Goal: Transaction & Acquisition: Download file/media

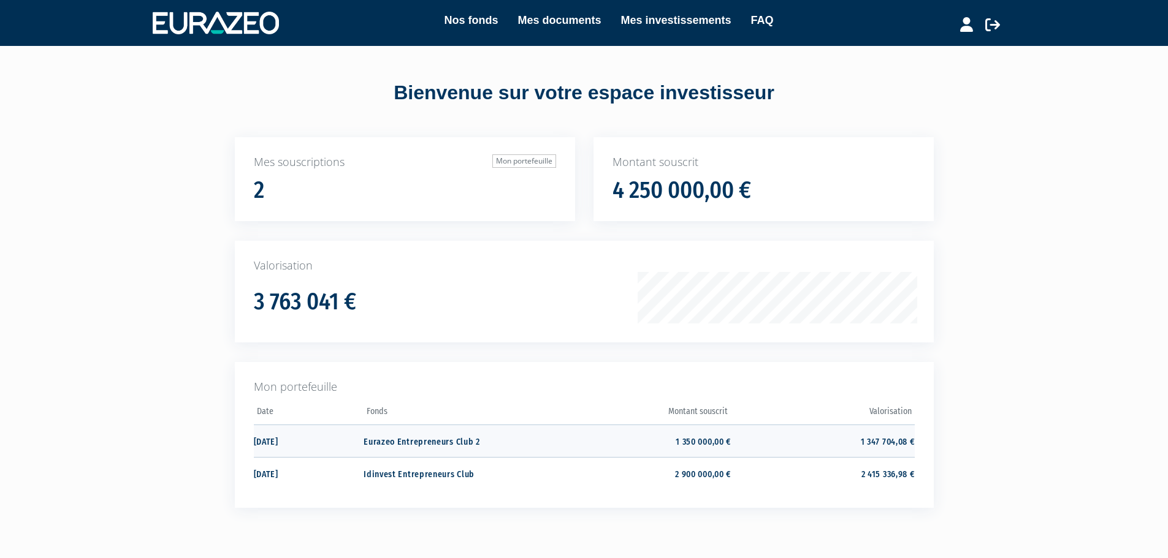
click at [458, 438] on td "Eurazeo Entrepreneurs Club 2" at bounding box center [454, 441] width 183 height 32
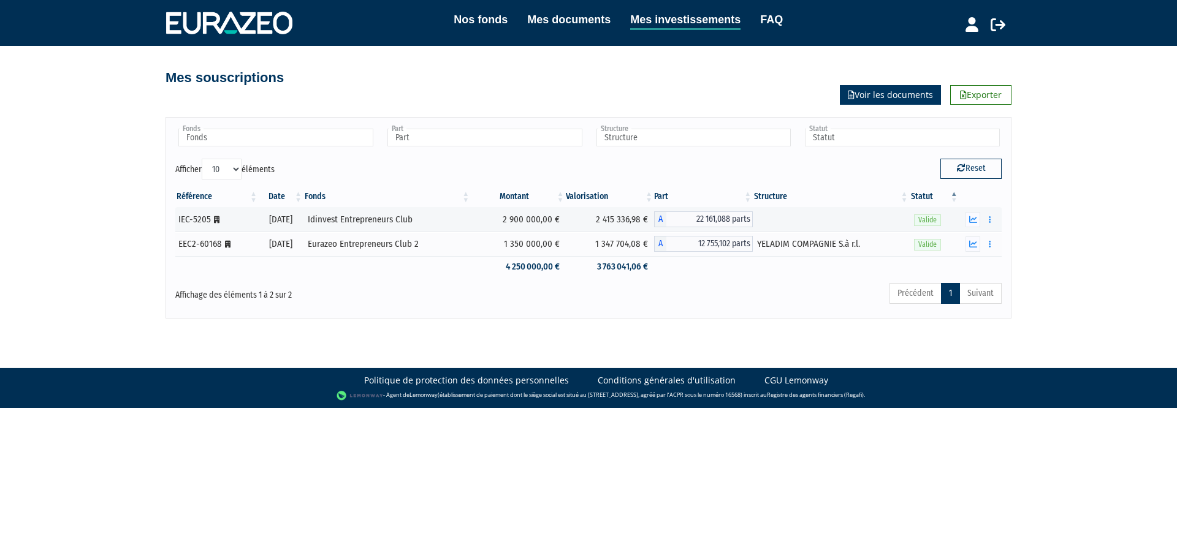
click at [876, 93] on link "Voir les documents" at bounding box center [890, 95] width 101 height 20
click at [987, 245] on button "button" at bounding box center [990, 244] width 15 height 15
click at [973, 266] on link "Documents" at bounding box center [962, 266] width 61 height 20
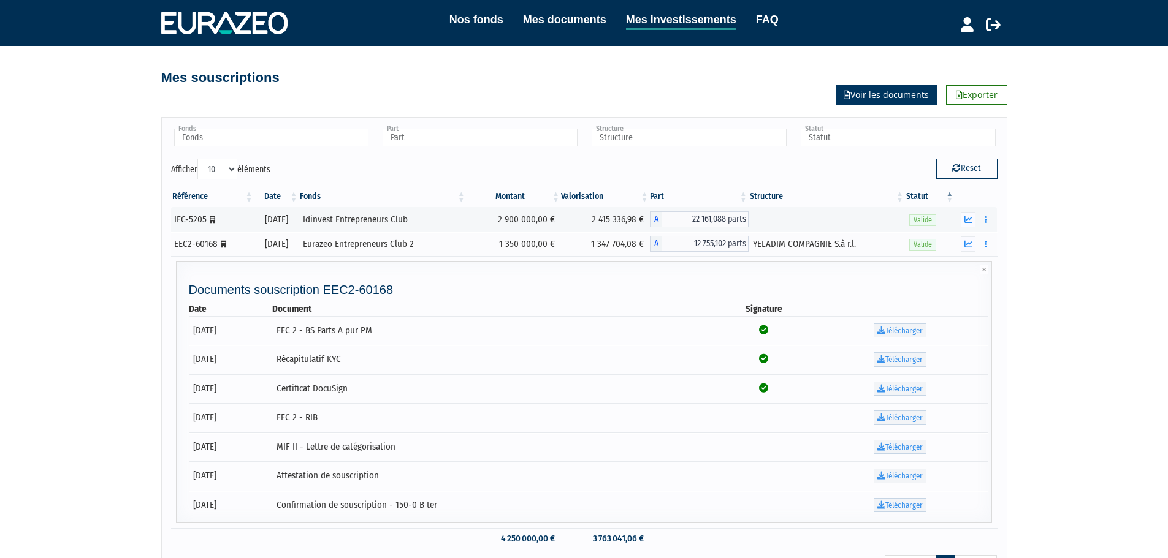
click at [875, 93] on link "Voir les documents" at bounding box center [885, 95] width 101 height 20
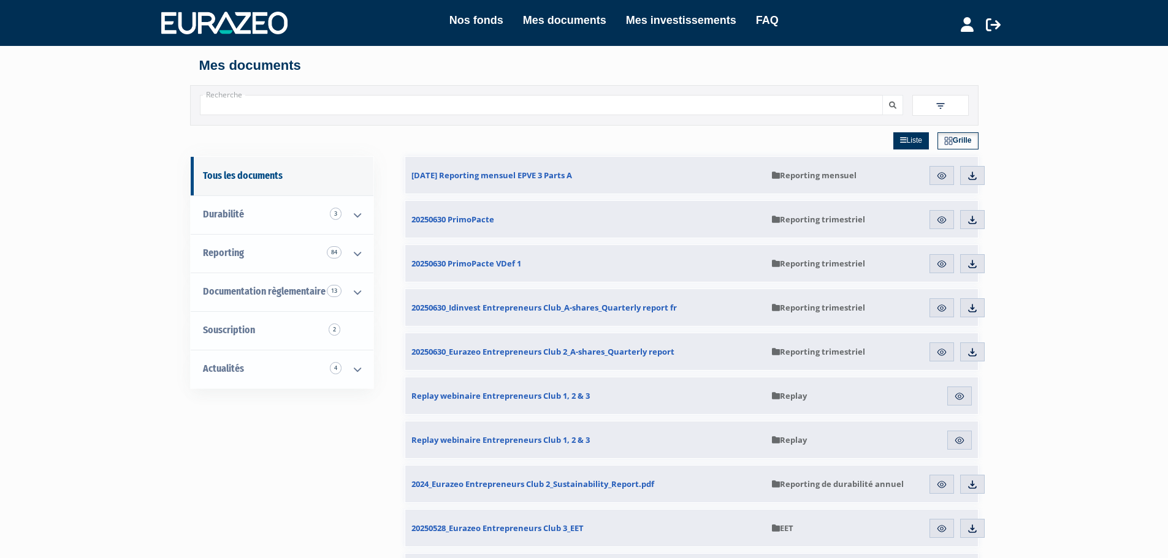
click at [954, 140] on link "Grille" at bounding box center [957, 140] width 41 height 17
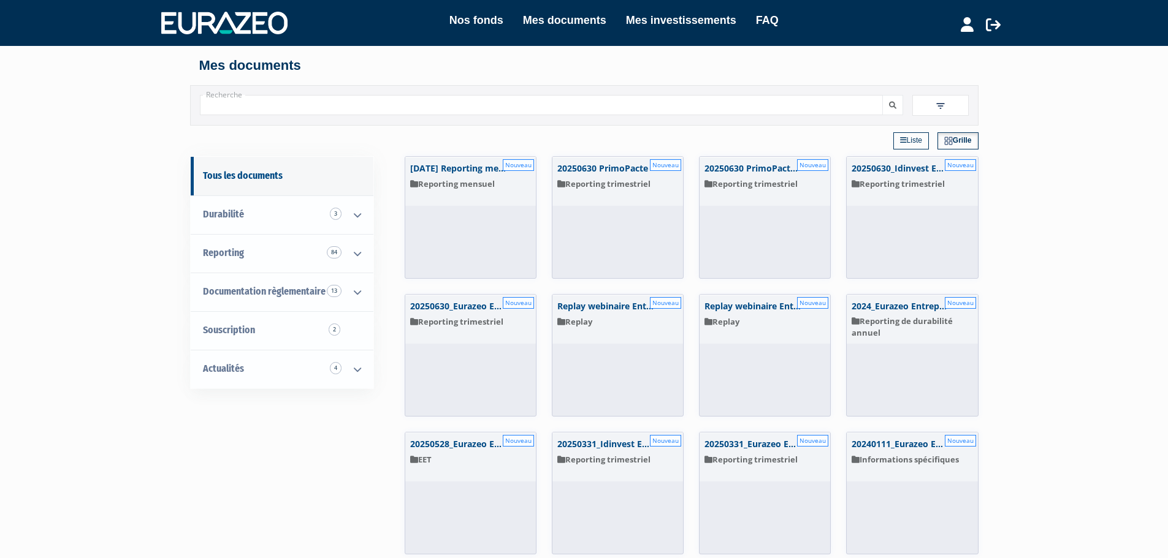
click at [911, 140] on link "Liste" at bounding box center [911, 140] width 36 height 17
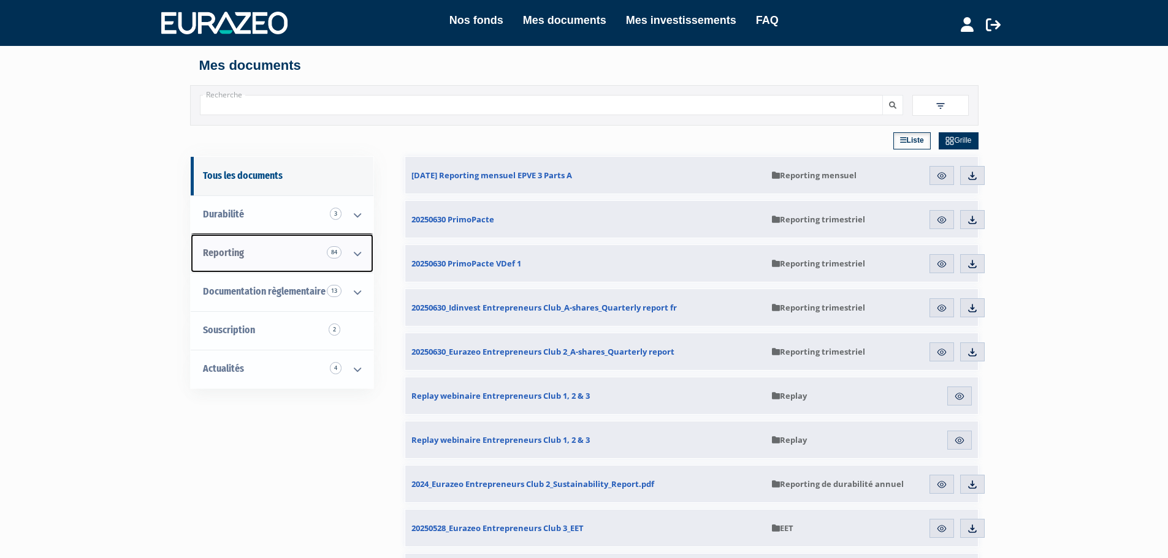
click at [354, 253] on icon at bounding box center [357, 254] width 32 height 38
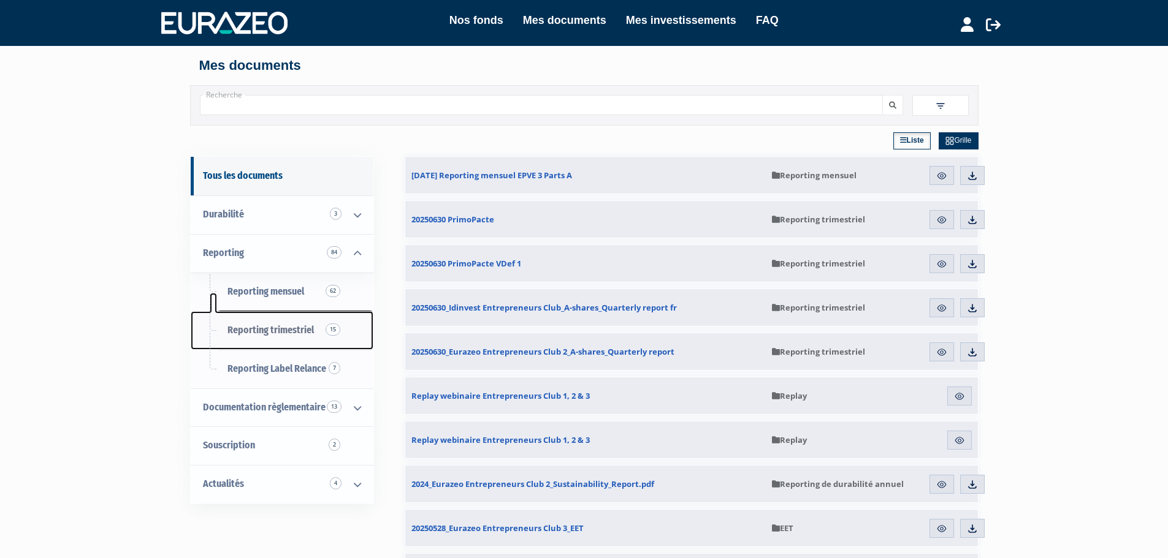
click at [283, 330] on span "Reporting trimestriel 15" at bounding box center [270, 330] width 86 height 12
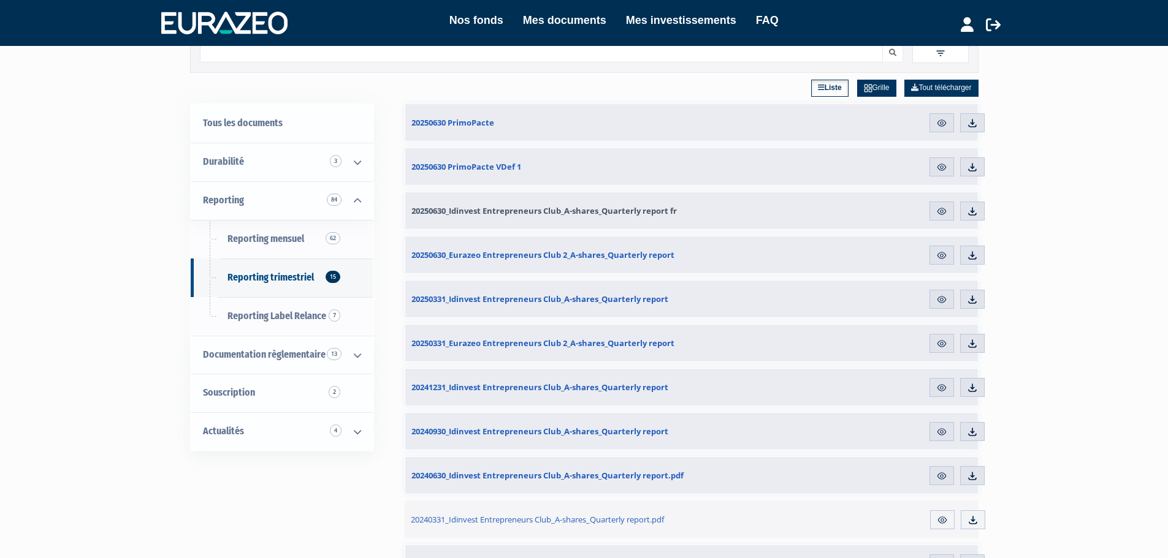
scroll to position [184, 0]
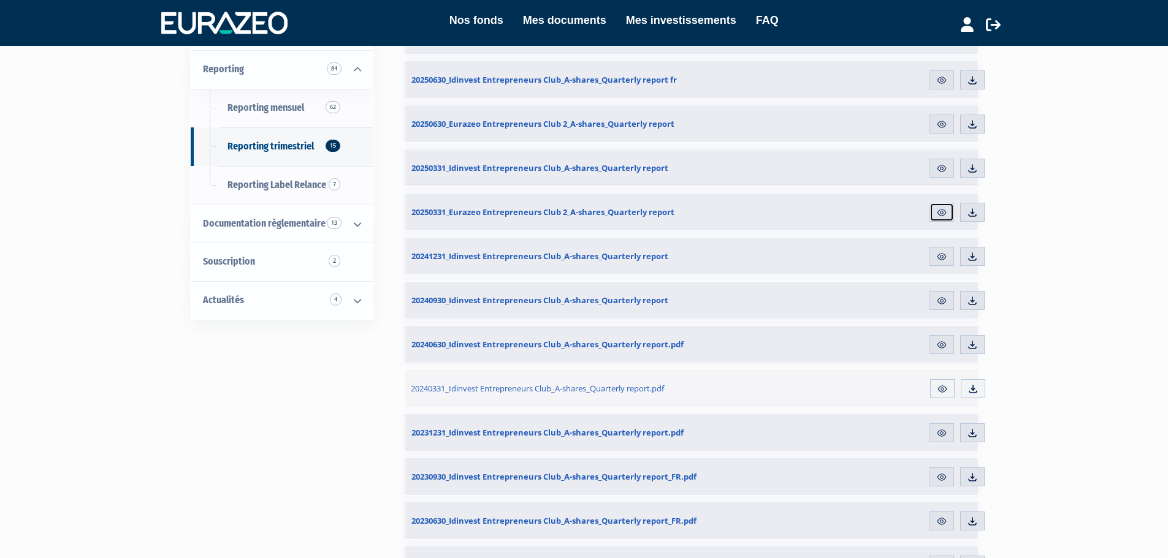
click at [938, 211] on img at bounding box center [941, 212] width 11 height 11
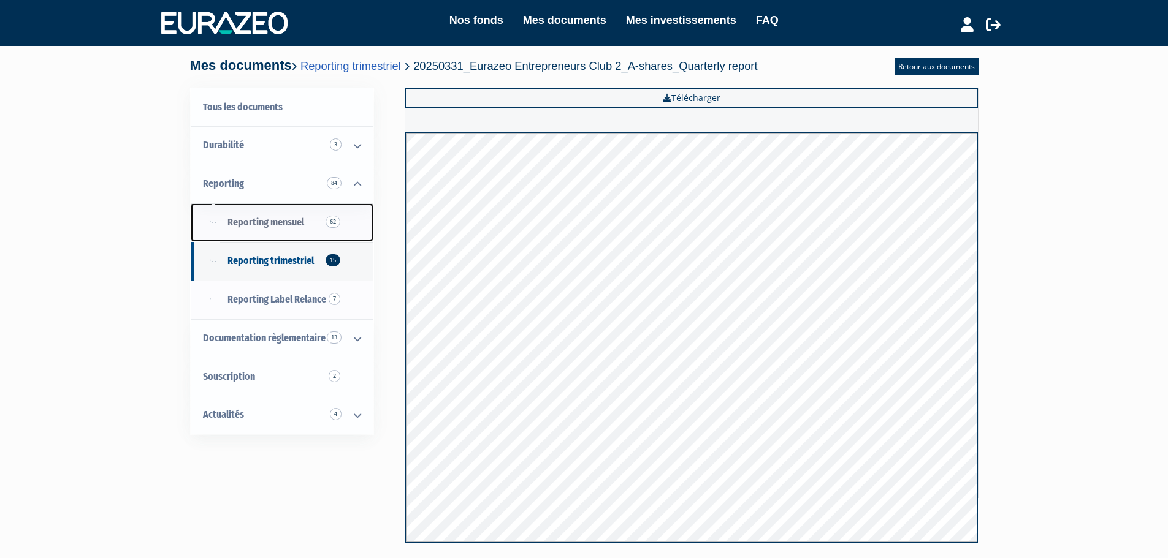
click at [278, 226] on span "Reporting mensuel 62" at bounding box center [265, 222] width 77 height 12
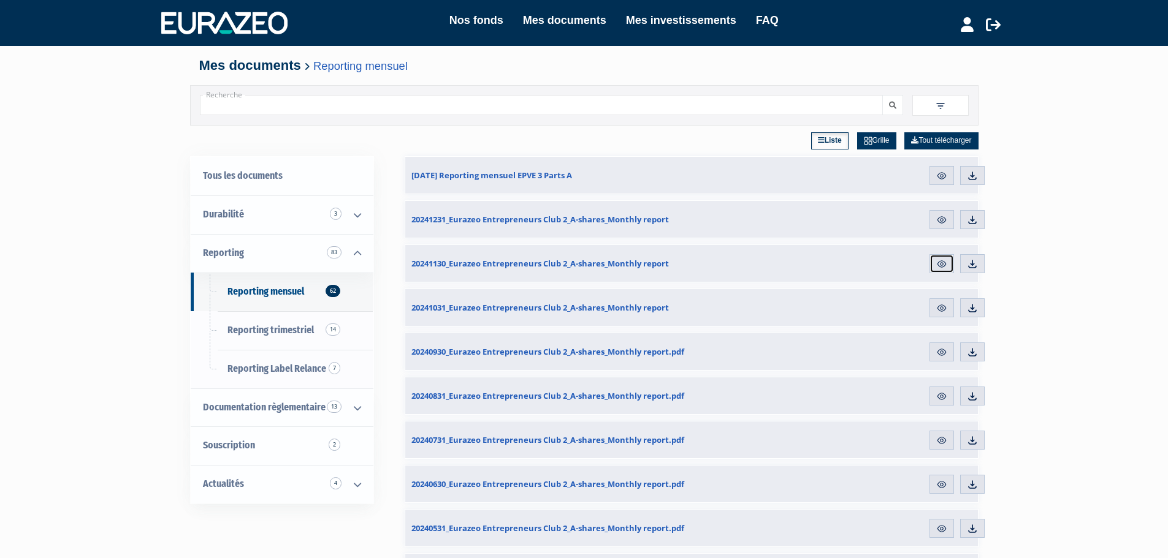
click at [936, 264] on img at bounding box center [941, 264] width 11 height 11
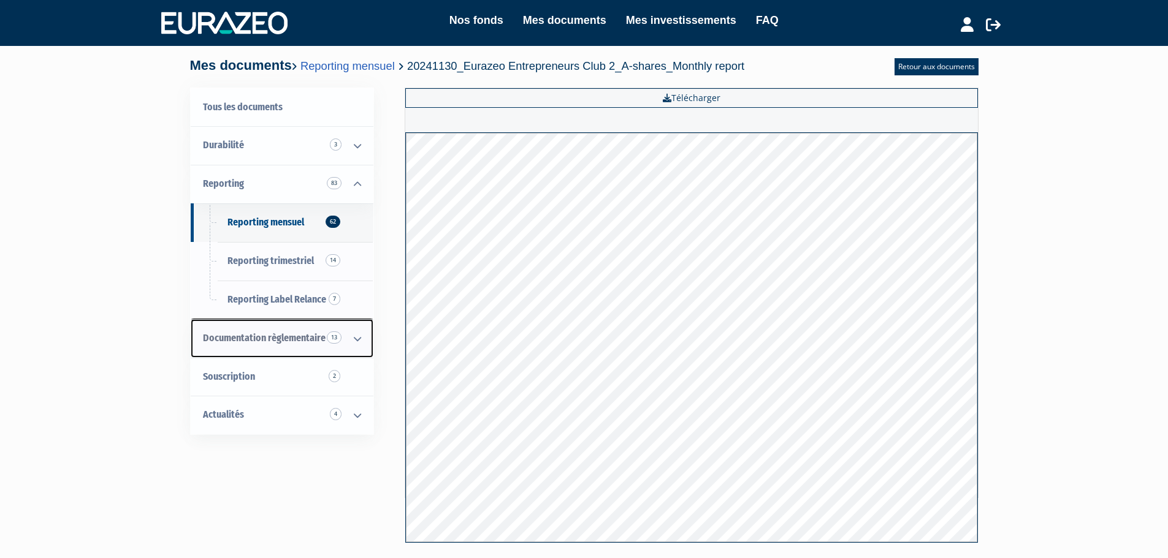
click at [355, 340] on icon at bounding box center [357, 339] width 32 height 38
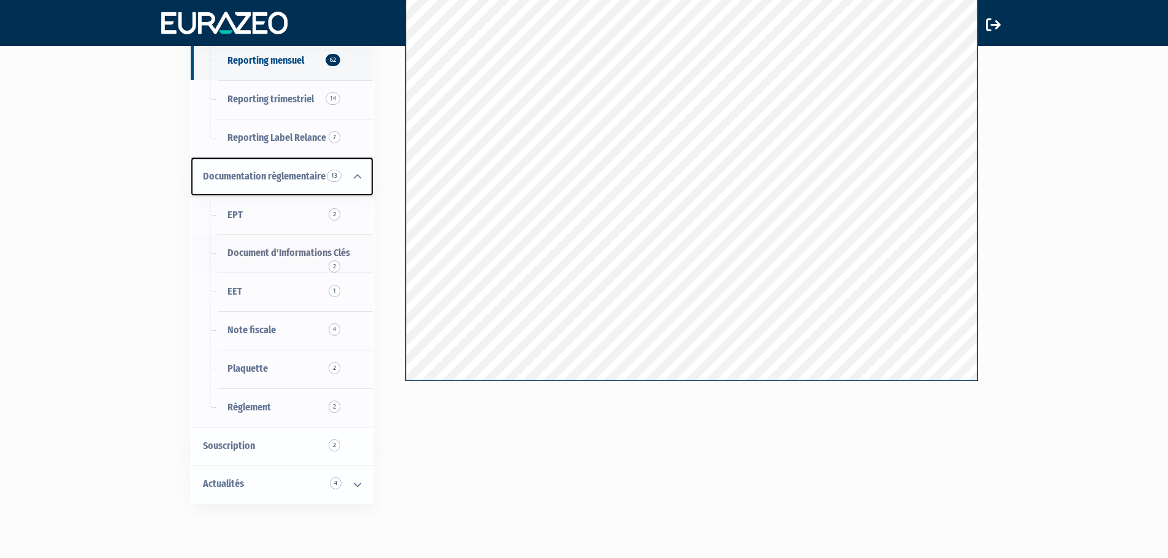
scroll to position [227, 0]
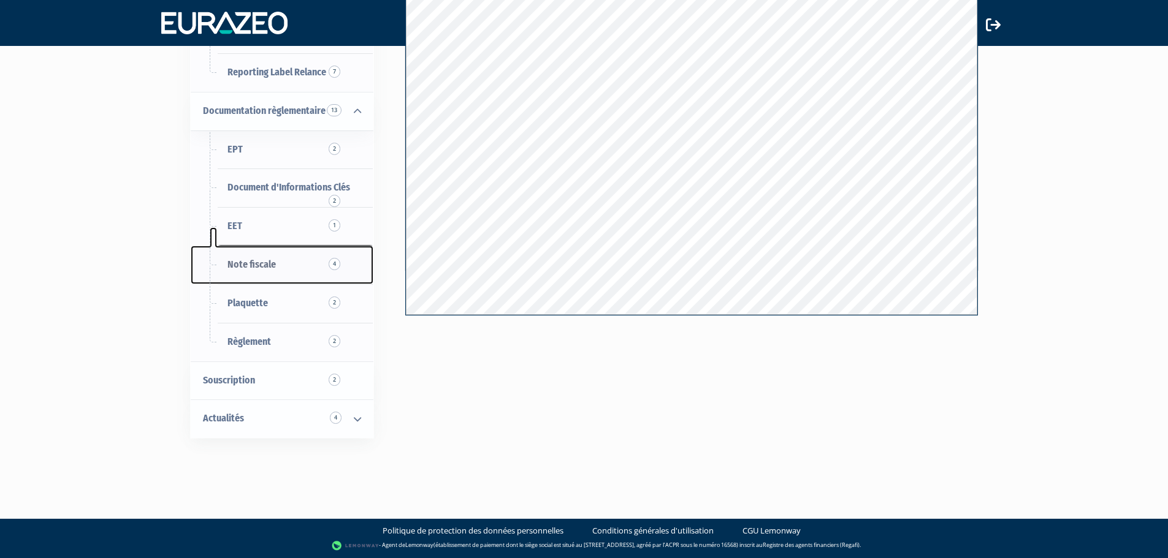
click at [254, 260] on span "Note fiscale 4" at bounding box center [251, 265] width 48 height 12
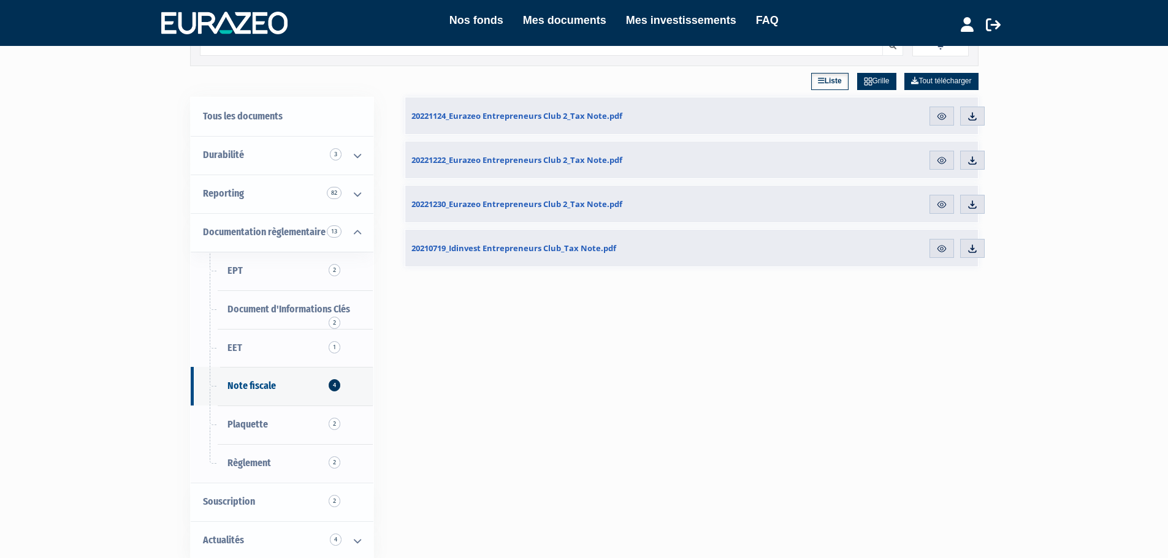
scroll to position [245, 0]
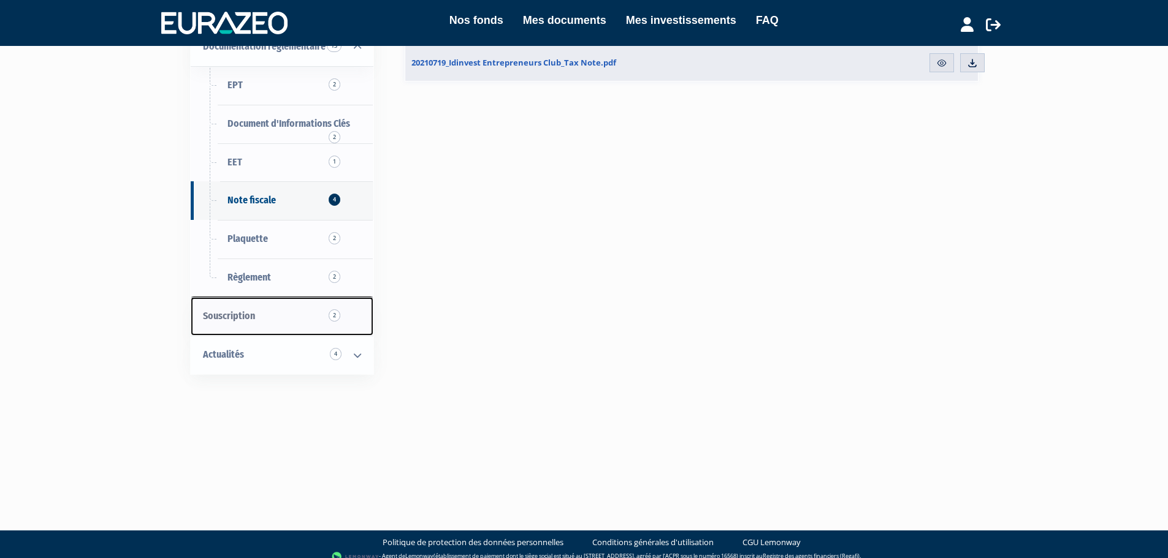
click at [227, 311] on span "Souscription 2" at bounding box center [229, 316] width 52 height 12
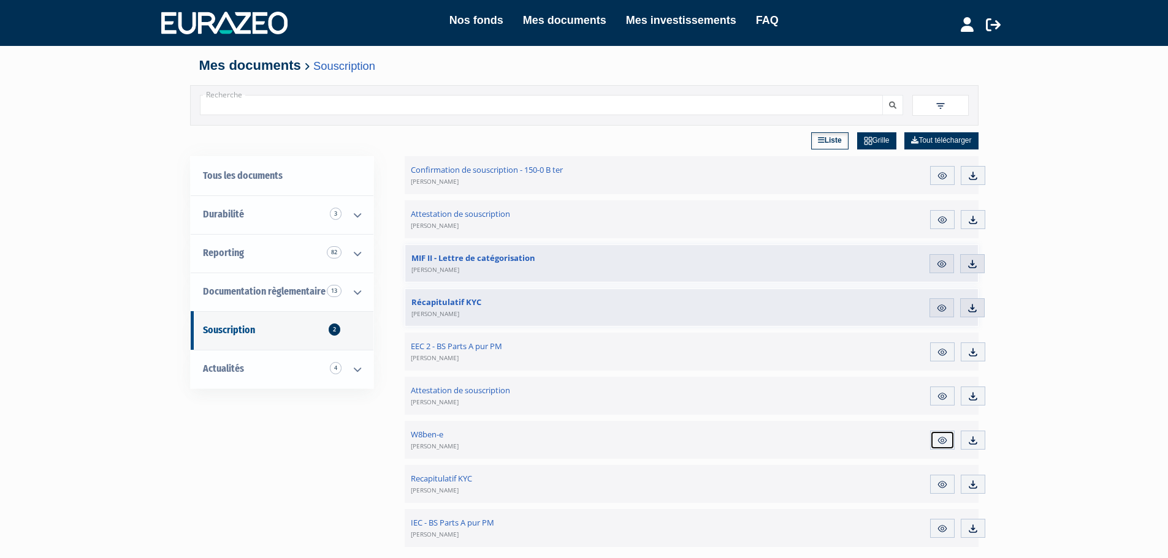
click at [946, 438] on img at bounding box center [942, 440] width 11 height 11
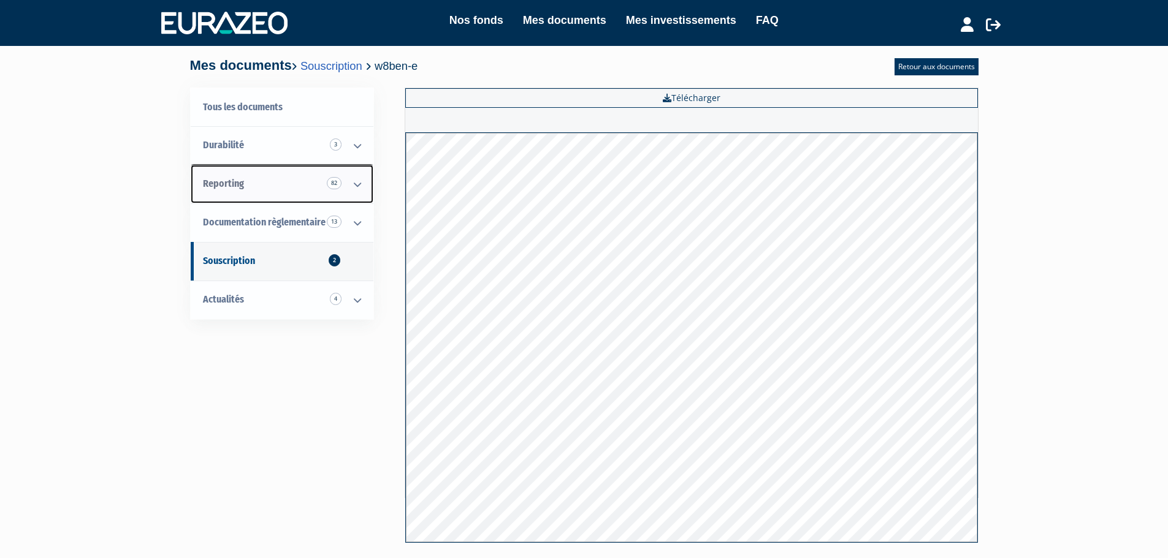
click at [231, 181] on span "Reporting 82" at bounding box center [223, 184] width 41 height 12
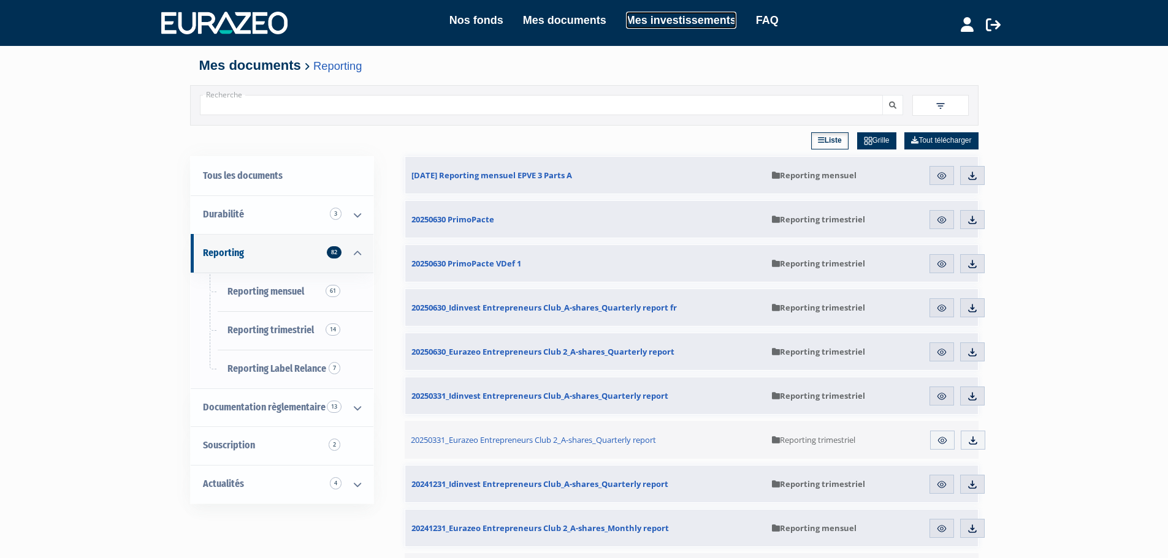
click at [660, 20] on link "Mes investissements" at bounding box center [681, 20] width 110 height 17
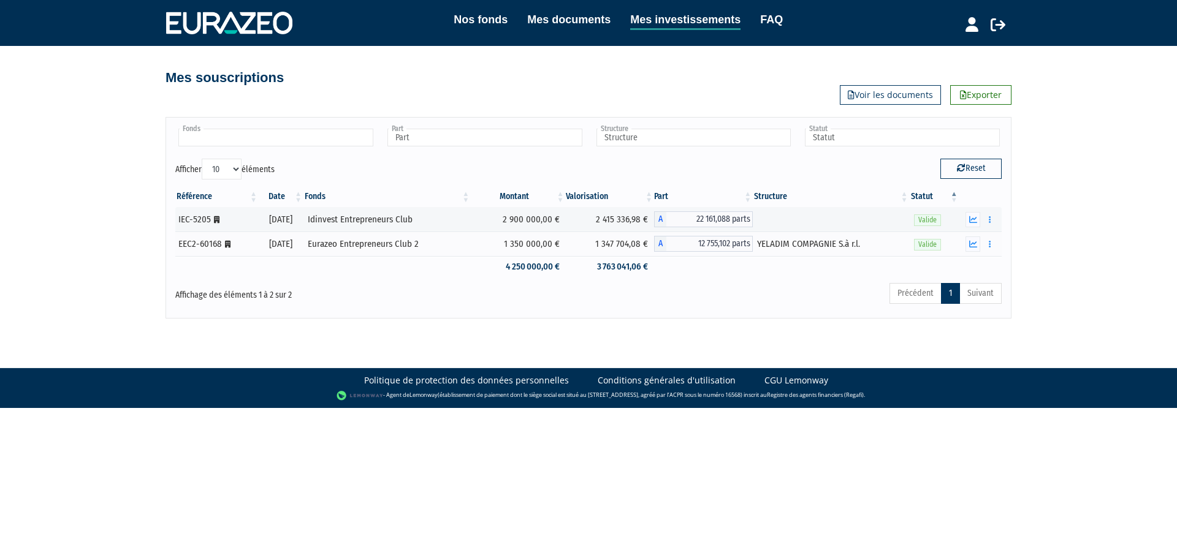
click at [231, 135] on input "text" at bounding box center [275, 138] width 195 height 18
click at [247, 173] on li "Eurazeo Entrepreneurs Club 2" at bounding box center [275, 172] width 199 height 15
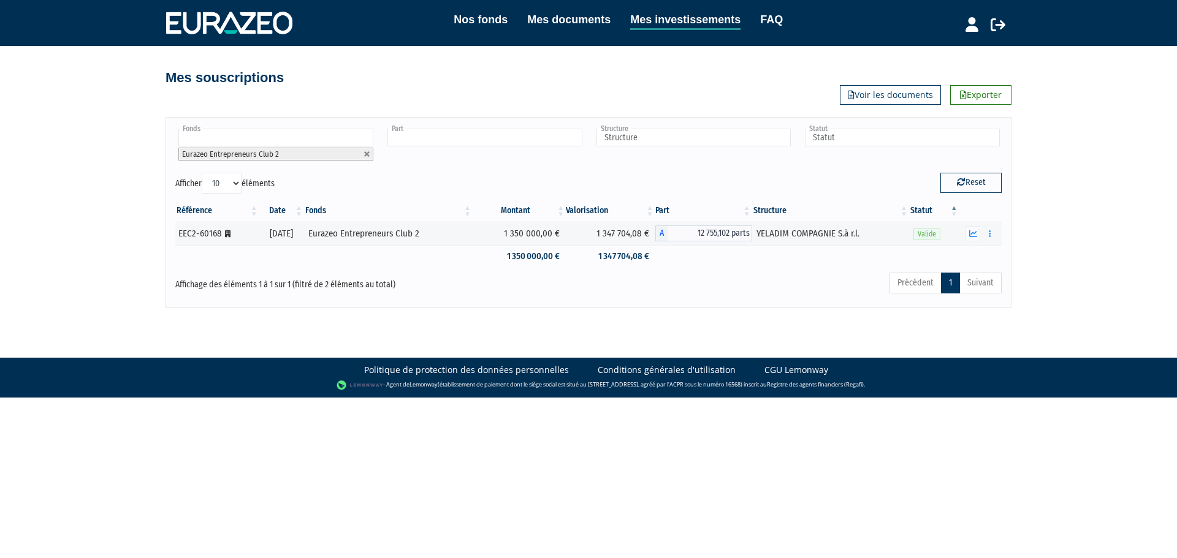
click at [447, 140] on input "text" at bounding box center [484, 138] width 195 height 18
click at [458, 164] on li "A - Eurazeo Entrepreneurs Club 2" at bounding box center [484, 157] width 199 height 15
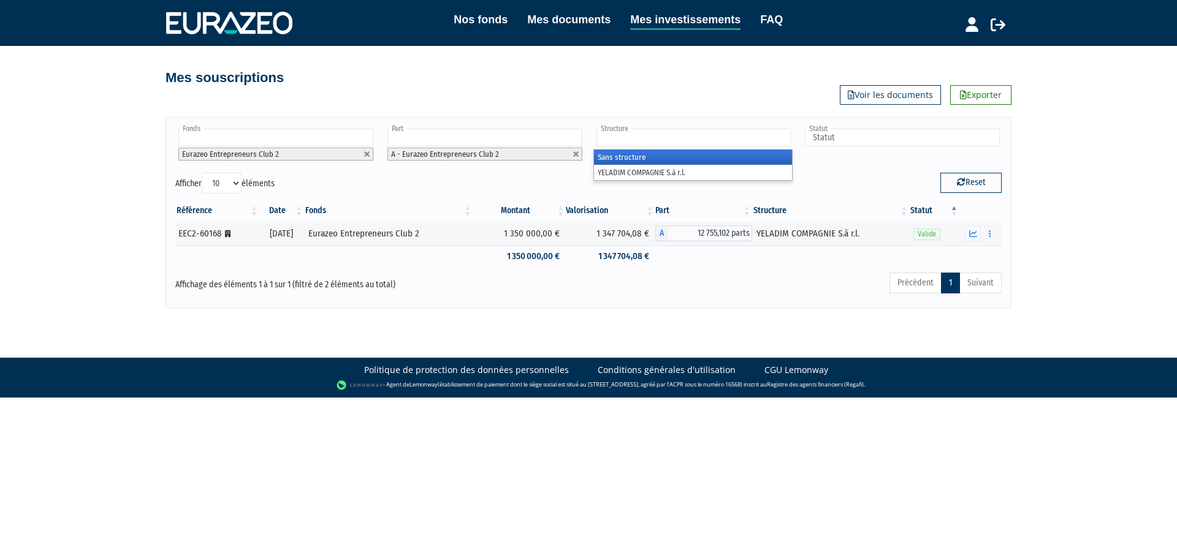
click at [681, 142] on input "text" at bounding box center [693, 138] width 195 height 18
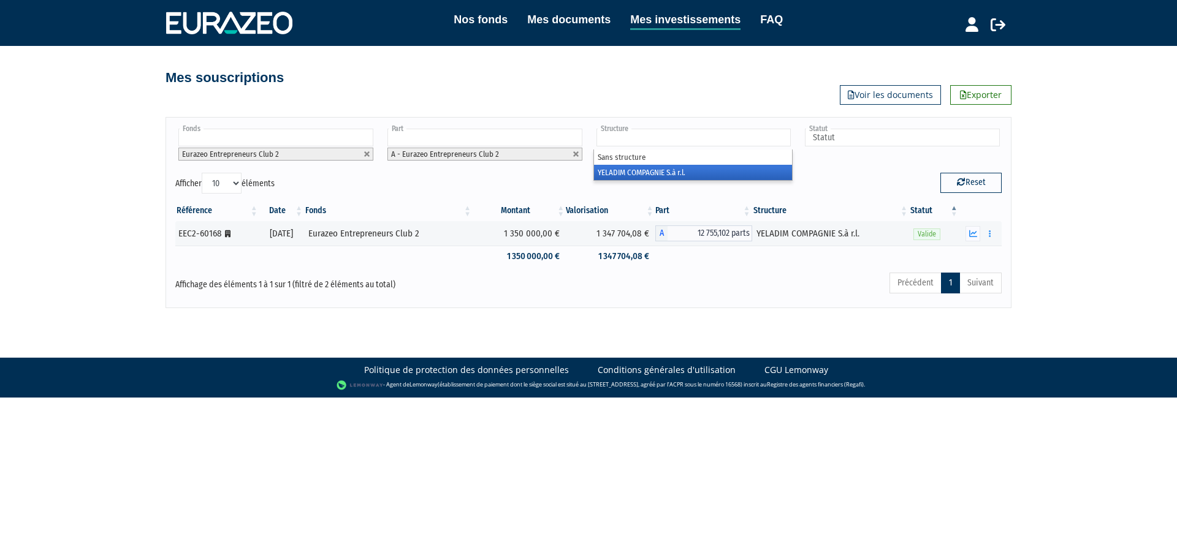
click at [677, 170] on li "YELADIM COMPAGNIE S.à r.l." at bounding box center [693, 172] width 199 height 15
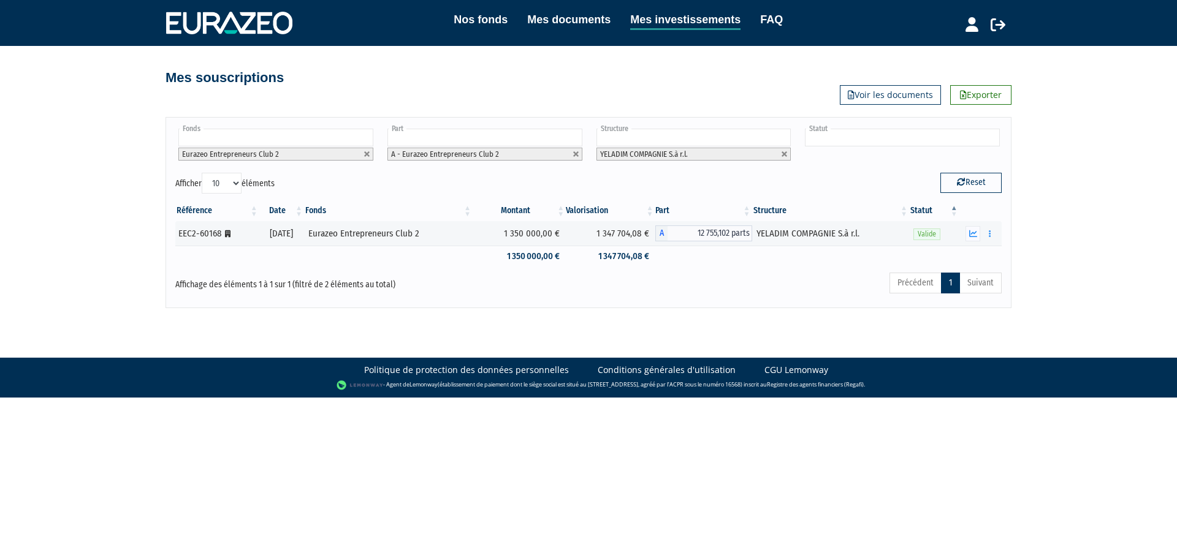
click at [859, 134] on input "text" at bounding box center [902, 138] width 195 height 18
click at [852, 152] on li "Valide" at bounding box center [901, 157] width 199 height 15
click at [968, 235] on button "button" at bounding box center [972, 233] width 15 height 15
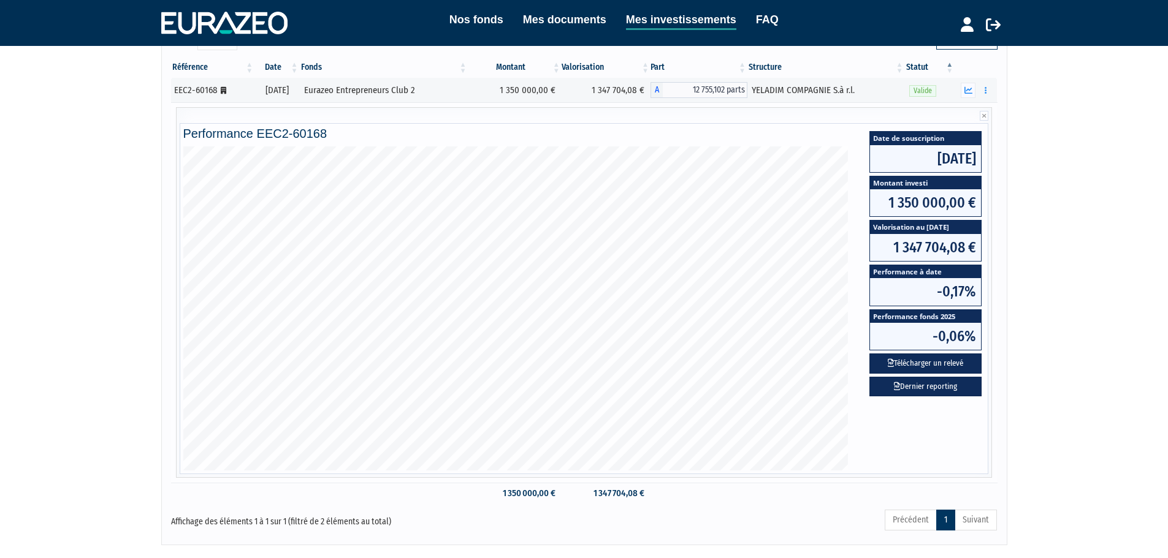
scroll to position [184, 0]
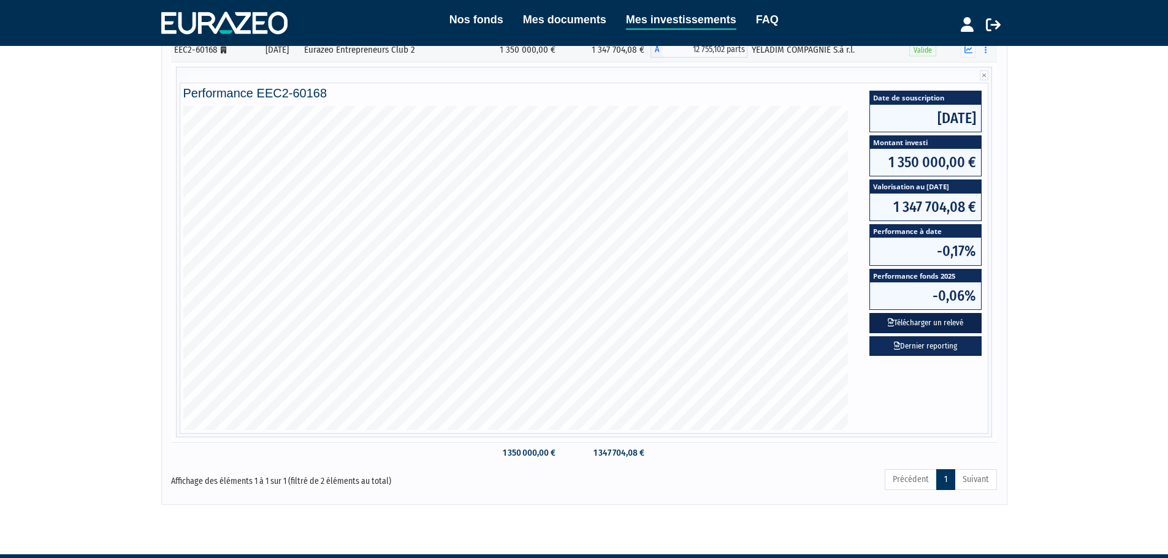
click at [911, 321] on button "Télécharger un relevé" at bounding box center [925, 323] width 112 height 20
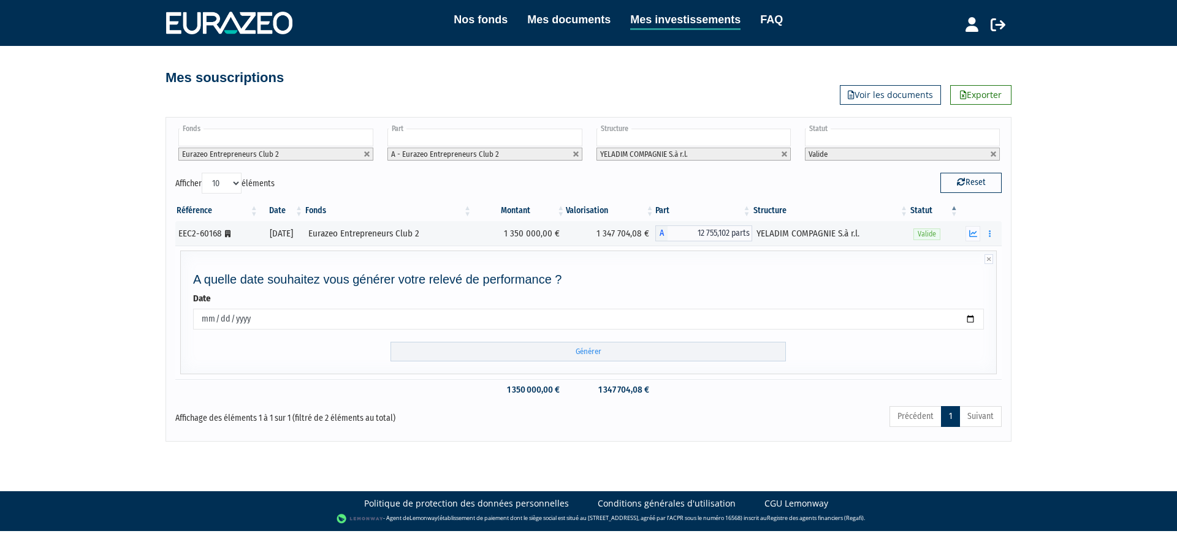
click at [969, 321] on input "[DATE]" at bounding box center [588, 319] width 791 height 21
click at [592, 350] on input "Générer" at bounding box center [587, 352] width 395 height 20
click at [971, 320] on input "[DATE]" at bounding box center [588, 319] width 791 height 21
type input "[DATE]"
click at [595, 351] on input "Générer" at bounding box center [587, 352] width 395 height 20
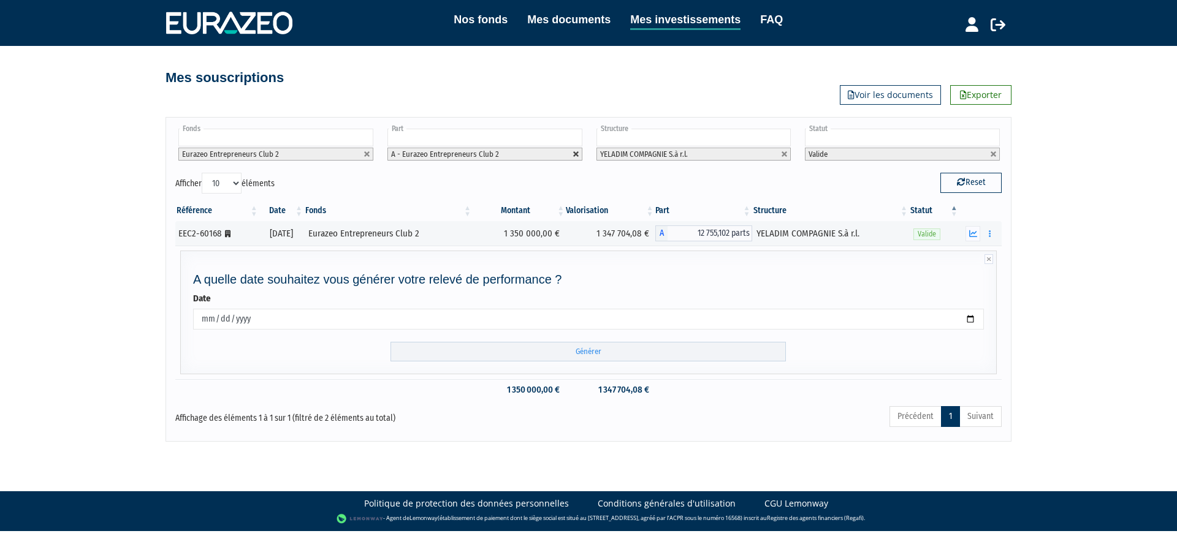
click at [574, 156] on link at bounding box center [575, 154] width 7 height 7
type input "Part"
click at [524, 140] on input "text" at bounding box center [484, 138] width 195 height 18
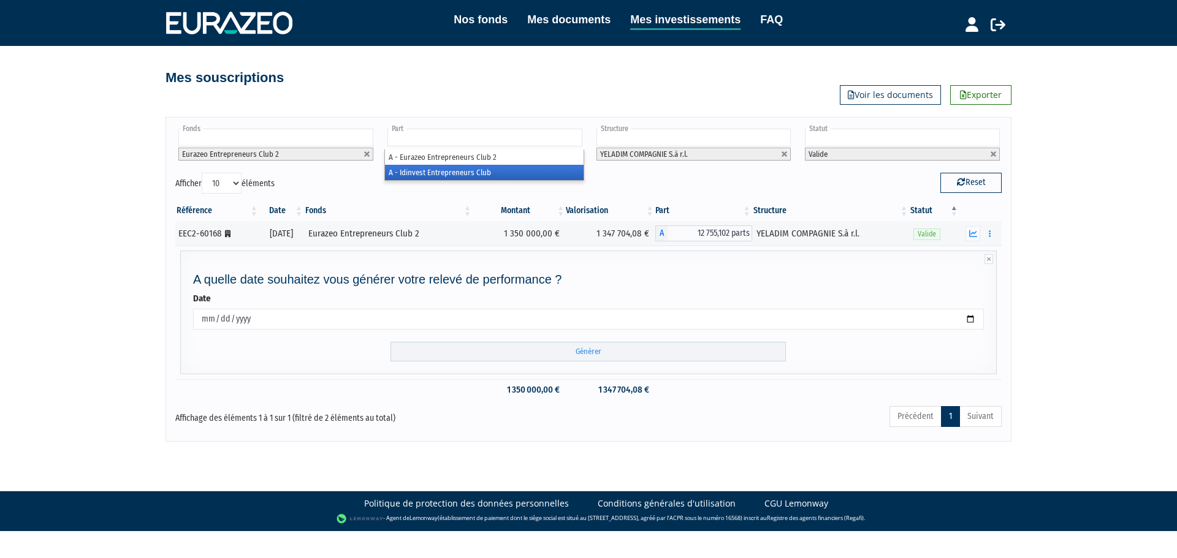
click at [478, 173] on li "A - Idinvest Entrepreneurs Club" at bounding box center [484, 172] width 199 height 15
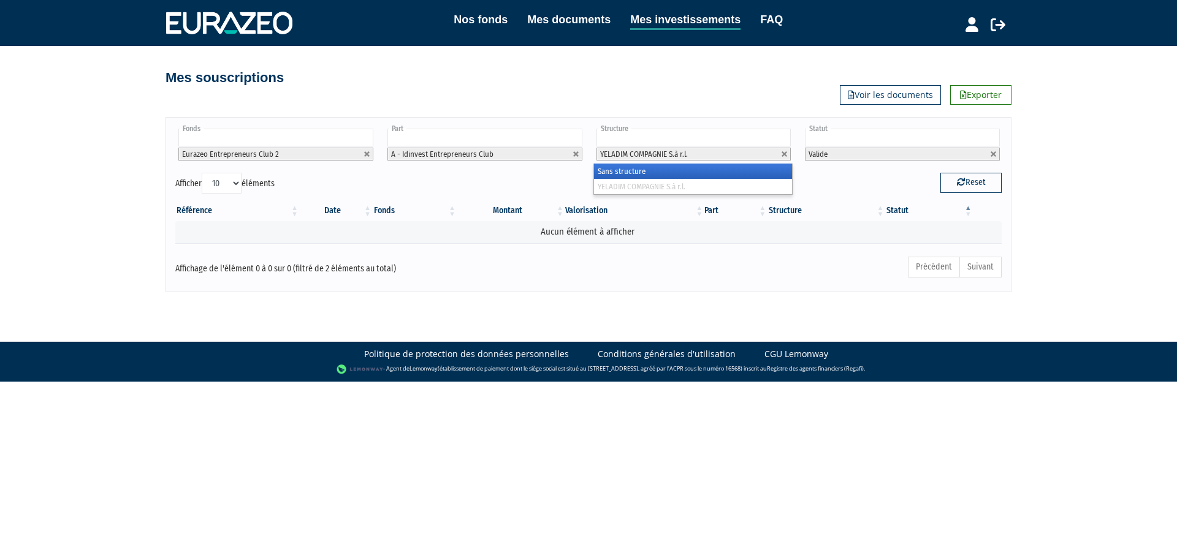
click at [654, 159] on span "YELADIM COMPAGNIE S.à r.l." at bounding box center [644, 154] width 88 height 9
click at [780, 155] on li "YELADIM COMPAGNIE S.à r.l." at bounding box center [693, 154] width 195 height 13
click at [788, 155] on link at bounding box center [784, 154] width 7 height 7
click at [685, 159] on li "Sans structure" at bounding box center [693, 157] width 199 height 15
click at [367, 156] on link at bounding box center [366, 154] width 7 height 7
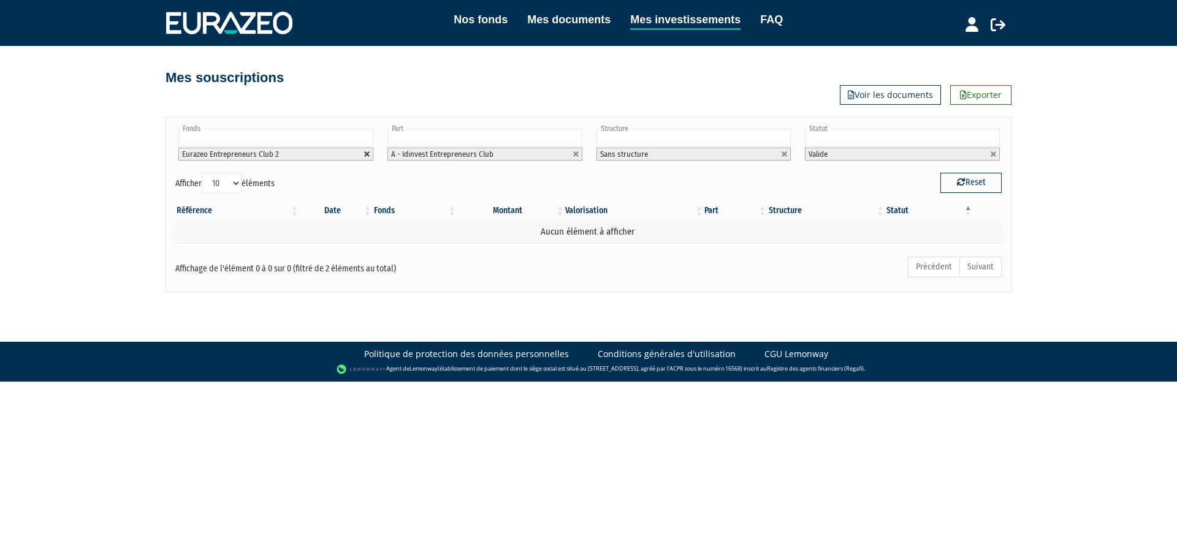
type input "Fonds"
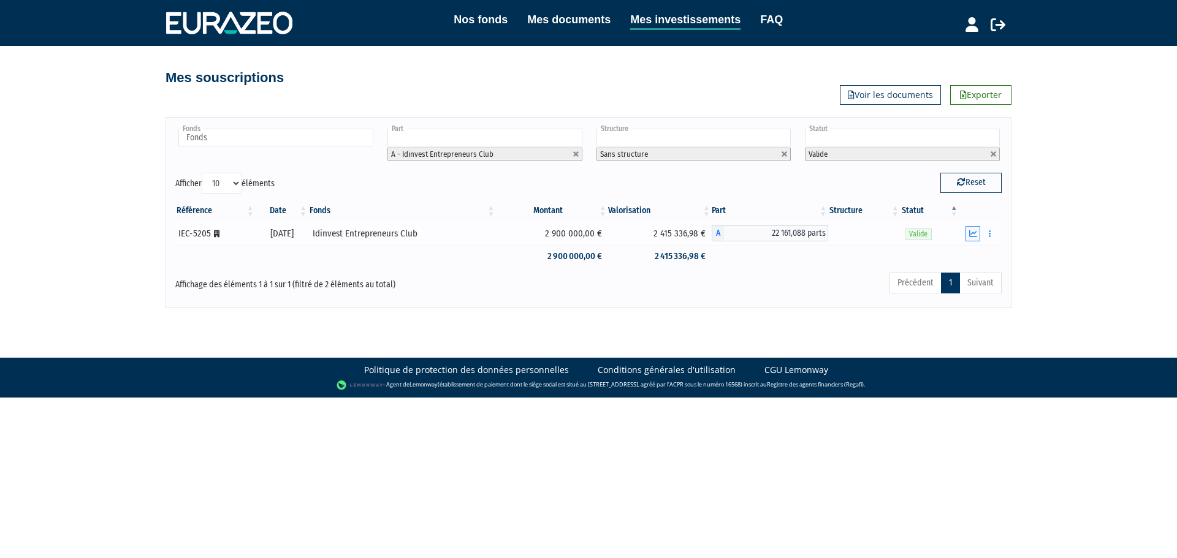
click at [970, 234] on icon "button" at bounding box center [973, 234] width 8 height 8
